Goal: Check status: Check status

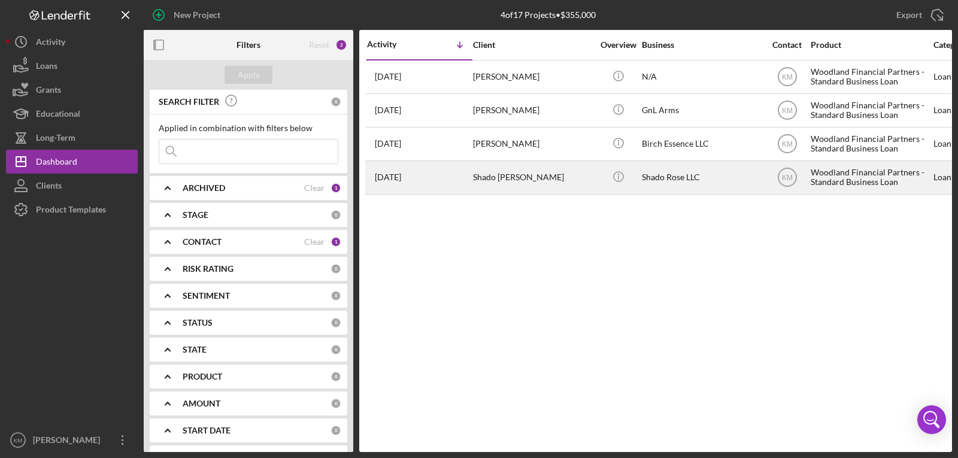
click at [506, 176] on div "Shado [PERSON_NAME]" at bounding box center [533, 178] width 120 height 32
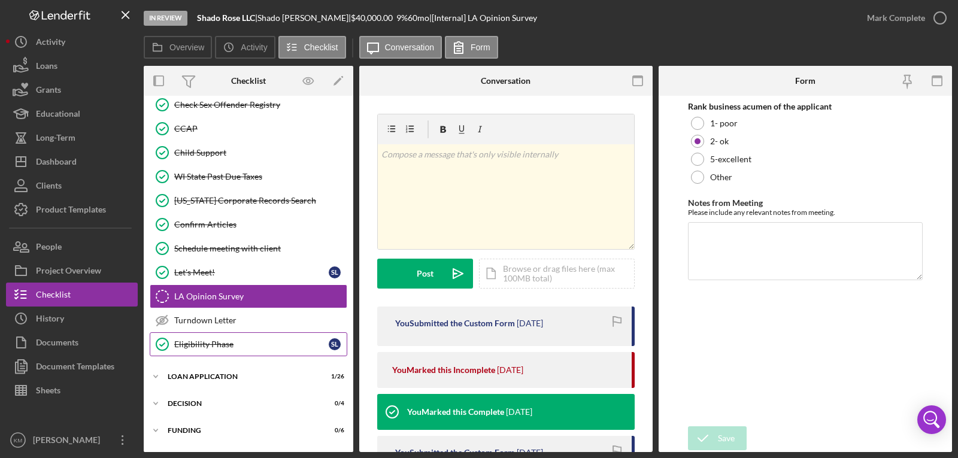
scroll to position [200, 0]
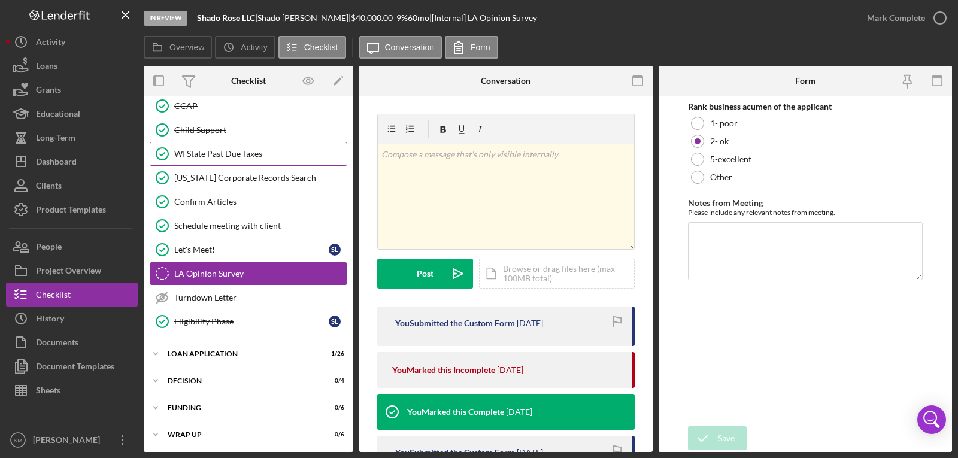
click at [247, 156] on div "WI State Past Due Taxes" at bounding box center [260, 154] width 172 height 10
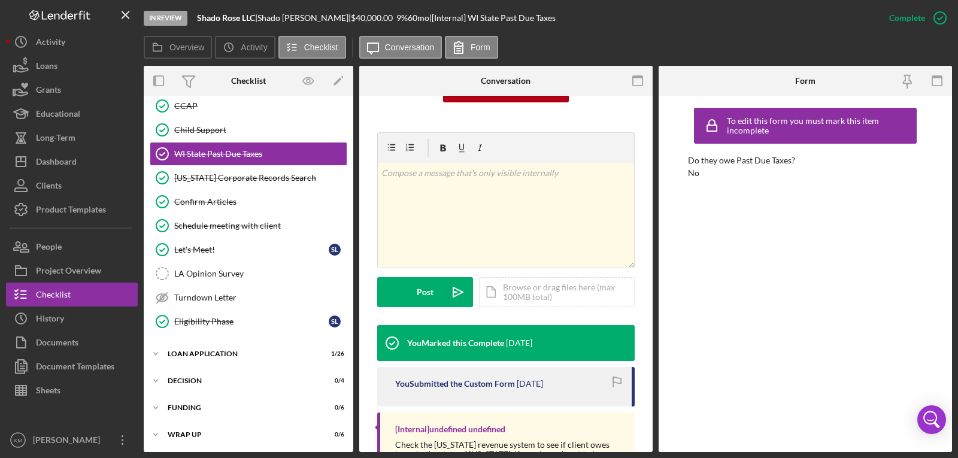
scroll to position [255, 0]
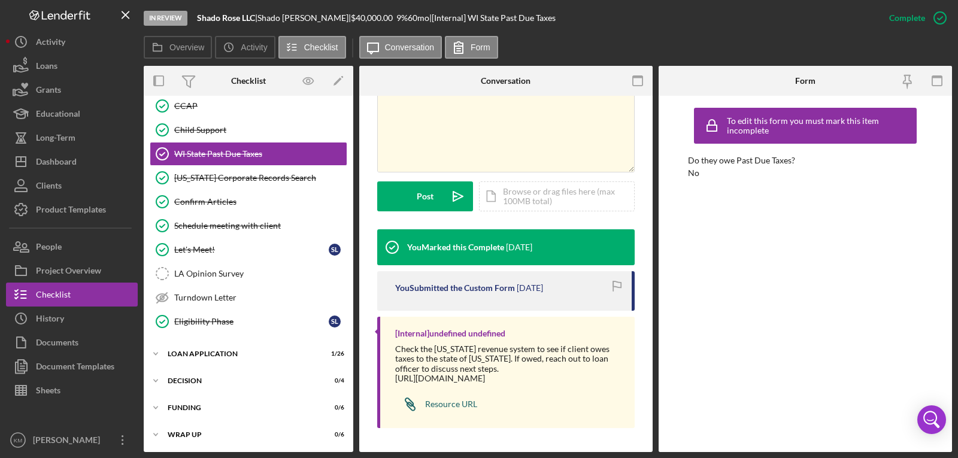
click at [432, 410] on link "Icon/Link Resource URL" at bounding box center [436, 404] width 82 height 24
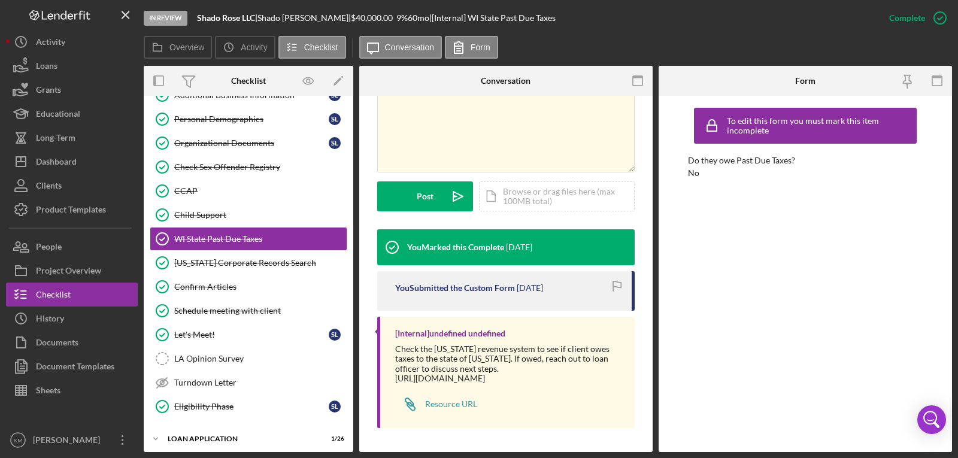
scroll to position [114, 0]
click at [260, 262] on div "[US_STATE] Corporate Records Search" at bounding box center [260, 264] width 172 height 10
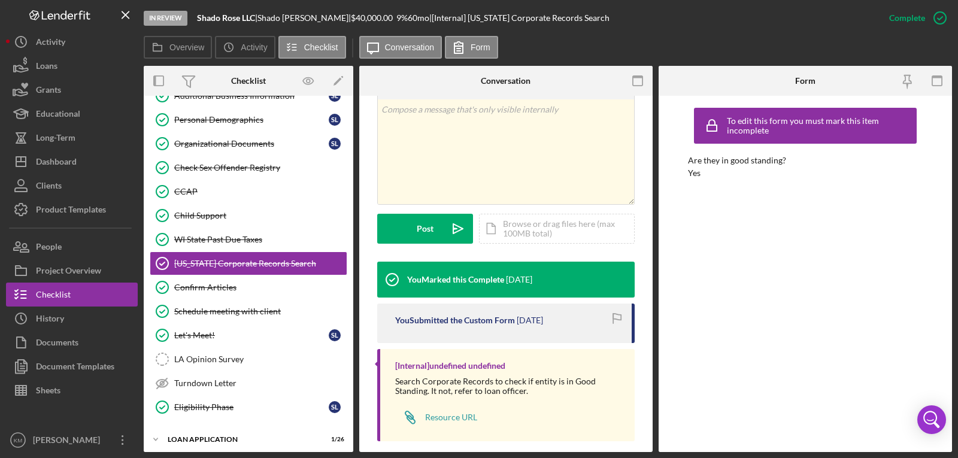
scroll to position [236, 0]
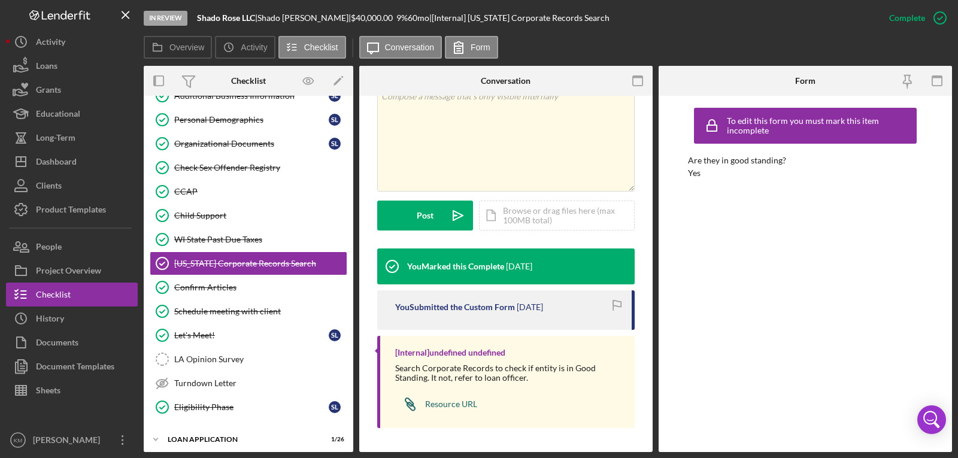
click at [447, 403] on div "Resource URL" at bounding box center [451, 404] width 52 height 10
